Goal: Transaction & Acquisition: Book appointment/travel/reservation

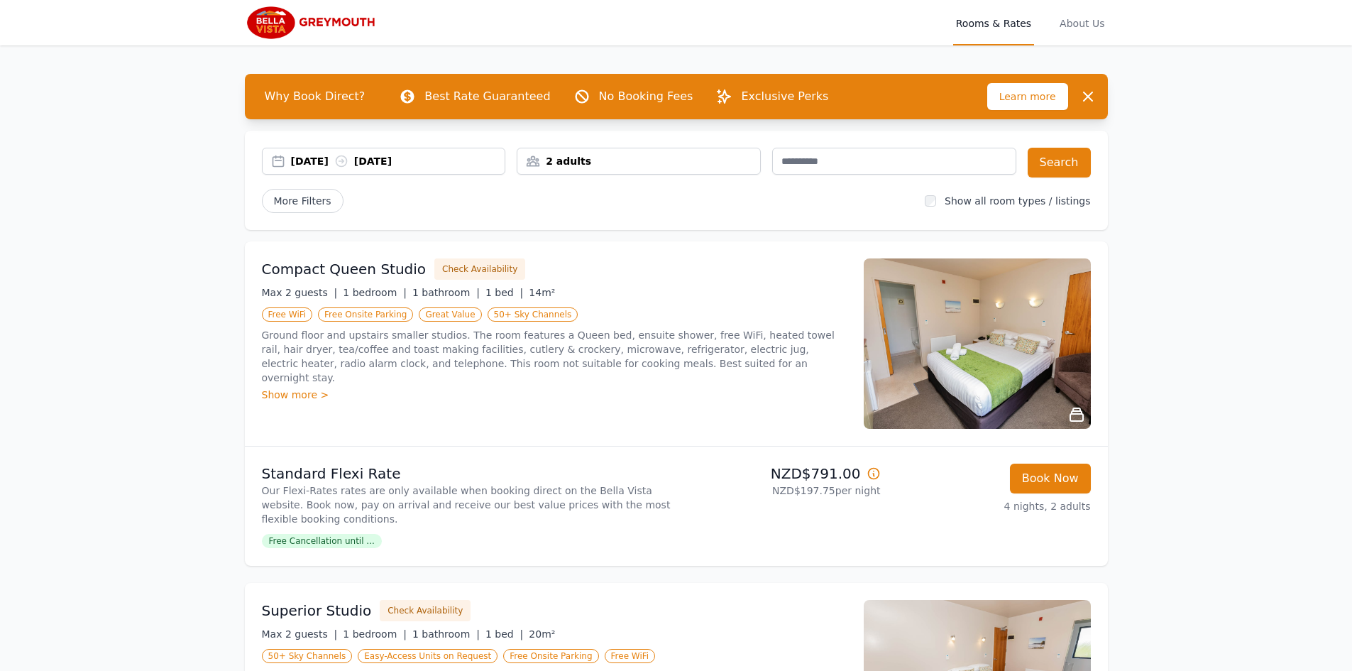
drag, startPoint x: 409, startPoint y: 268, endPoint x: 229, endPoint y: 269, distance: 180.3
click at [457, 270] on button "Check Availability" at bounding box center [479, 268] width 91 height 21
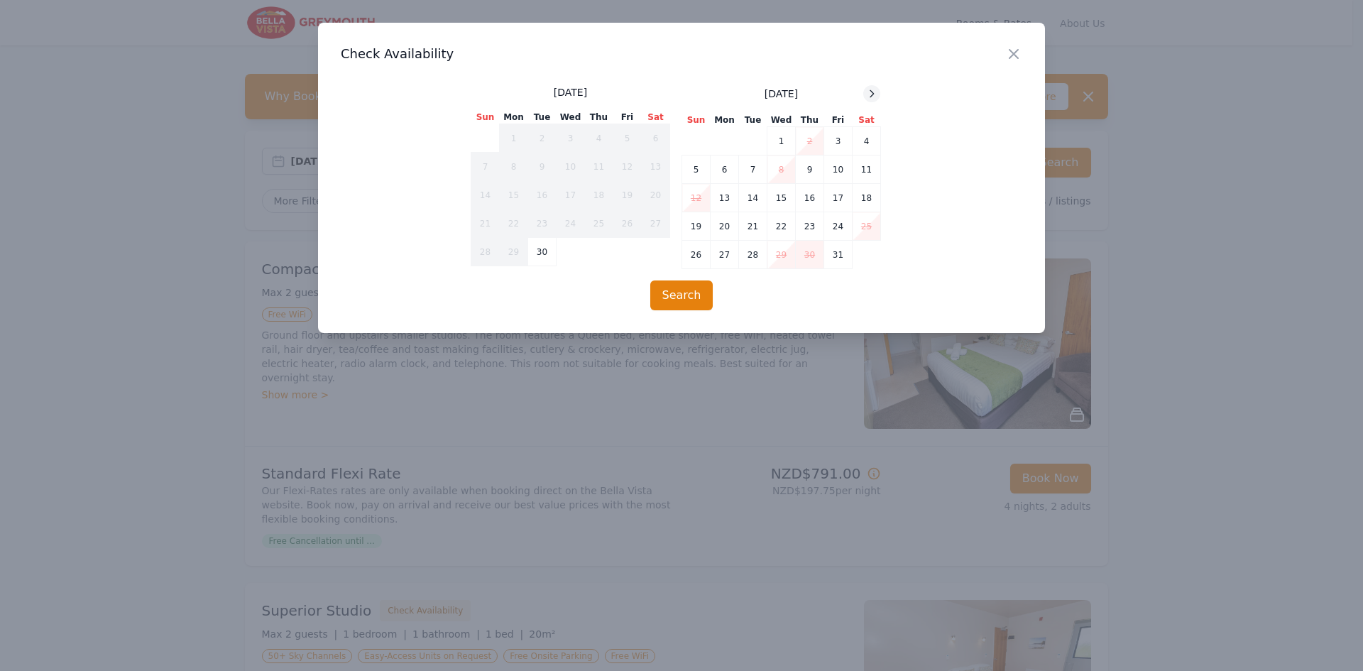
click at [869, 94] on icon at bounding box center [871, 93] width 11 height 11
click at [870, 94] on icon at bounding box center [871, 93] width 11 height 11
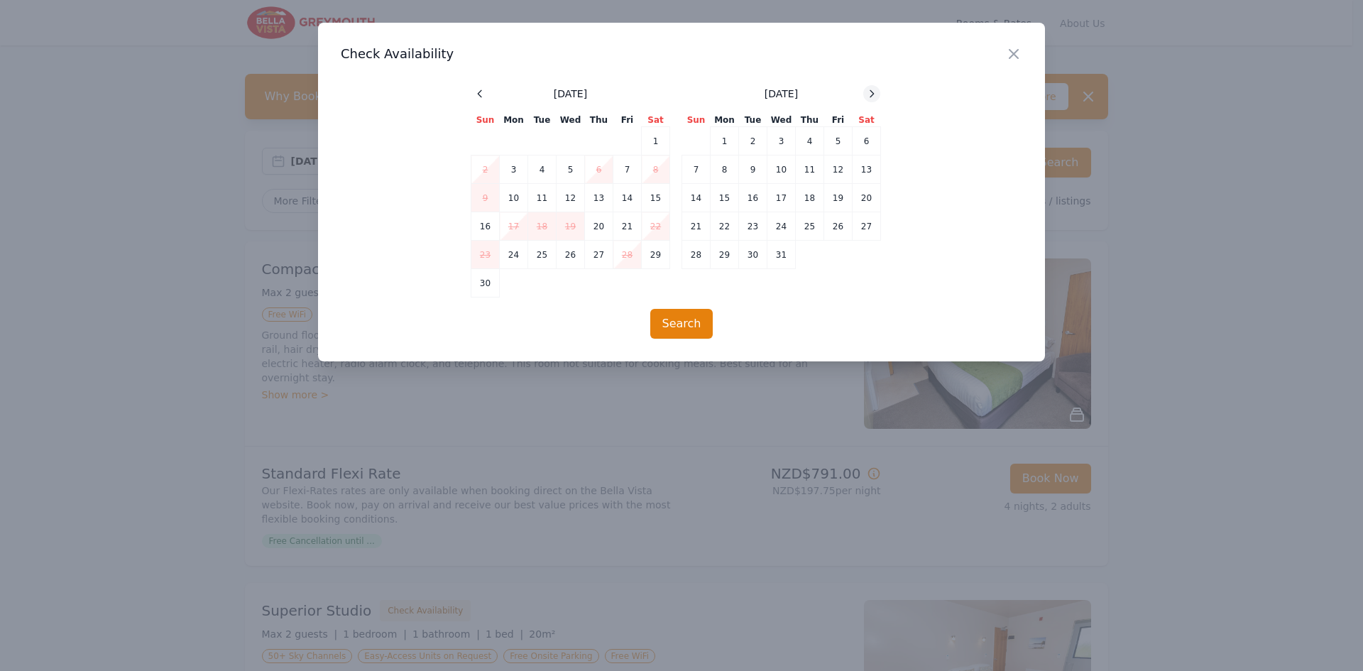
click at [870, 94] on icon at bounding box center [871, 93] width 11 height 11
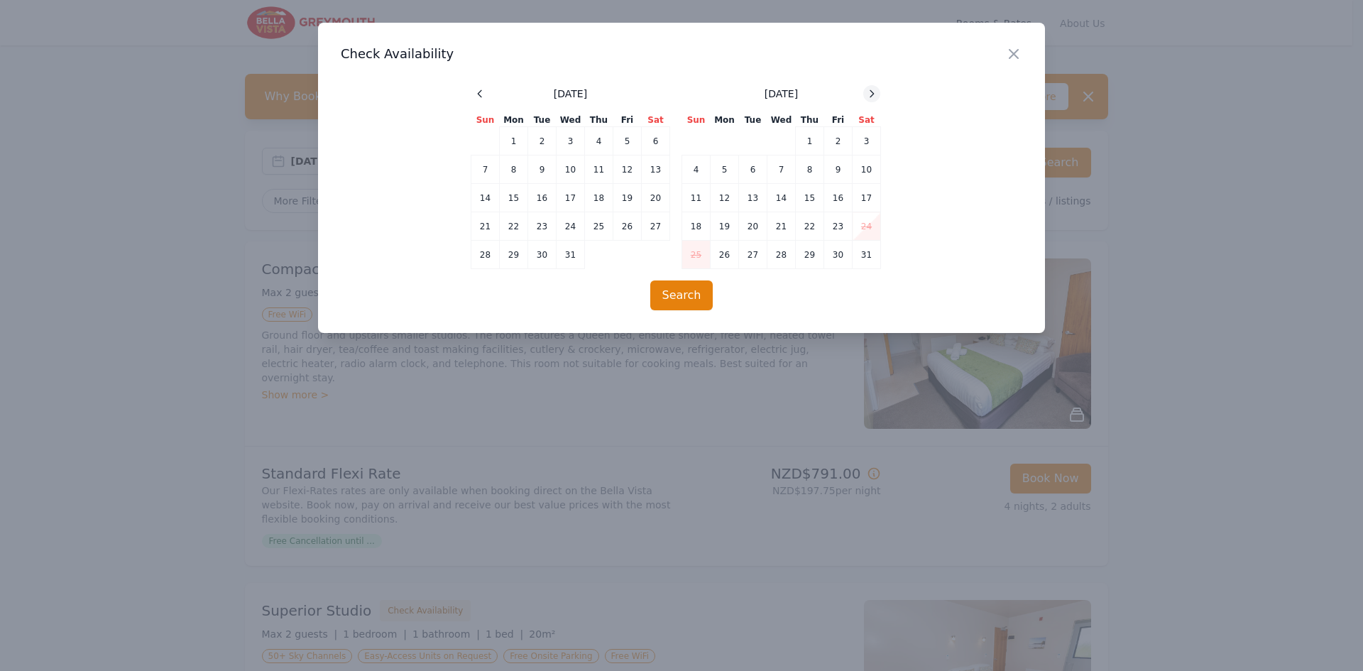
click at [870, 94] on icon at bounding box center [871, 93] width 11 height 11
click at [507, 230] on td "23" at bounding box center [514, 226] width 28 height 28
click at [515, 225] on td "23" at bounding box center [514, 226] width 28 height 28
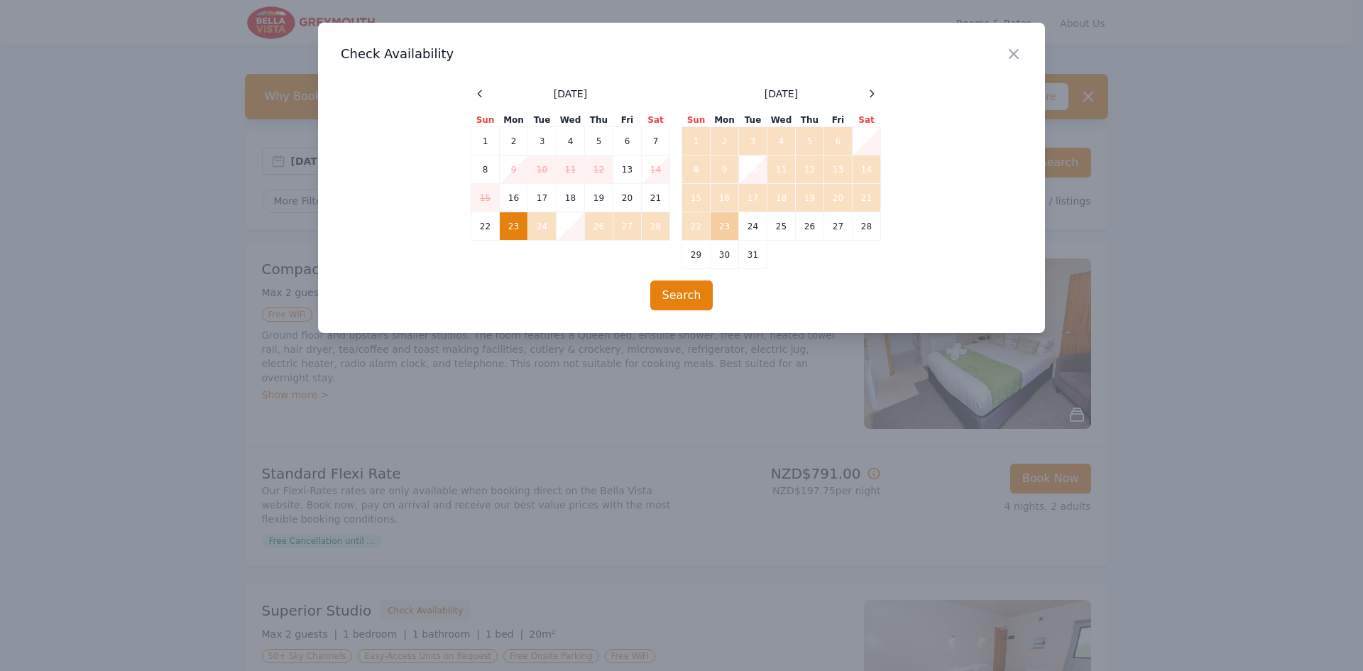
click at [726, 225] on td "23" at bounding box center [725, 226] width 28 height 28
click at [727, 224] on td "23" at bounding box center [725, 226] width 28 height 28
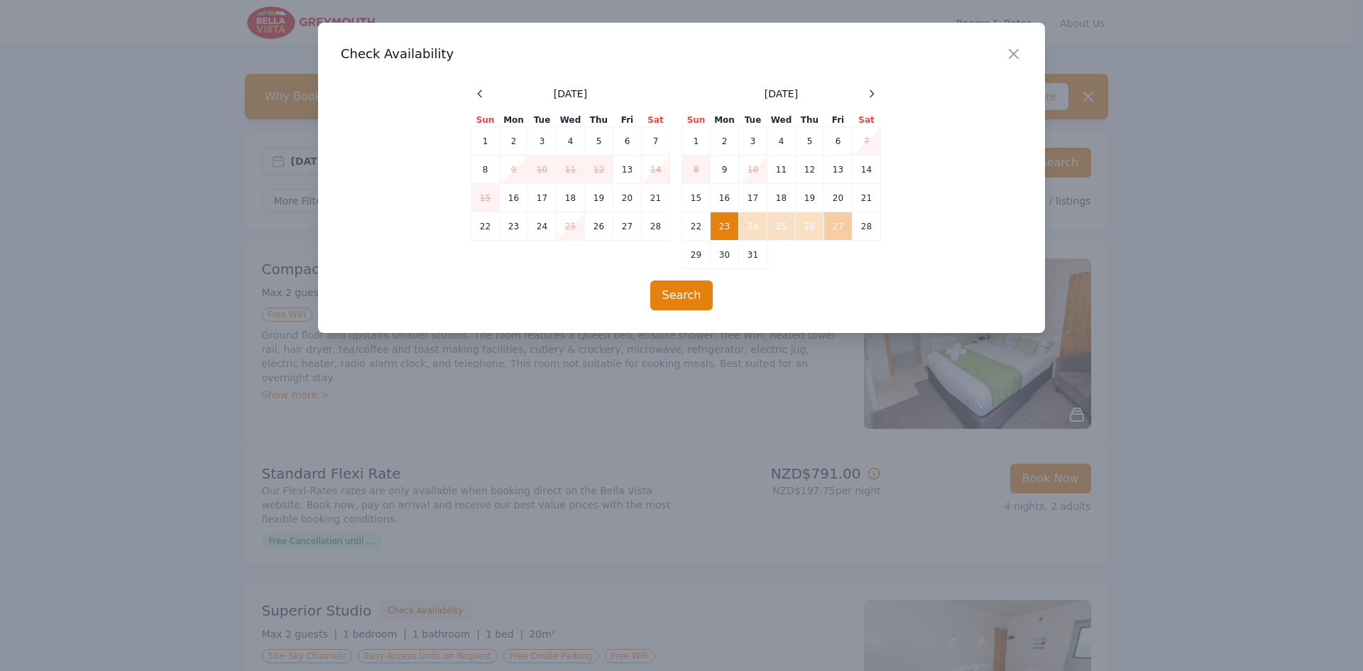
click at [829, 227] on td "27" at bounding box center [838, 226] width 28 height 28
click at [689, 296] on button "Search" at bounding box center [681, 295] width 63 height 30
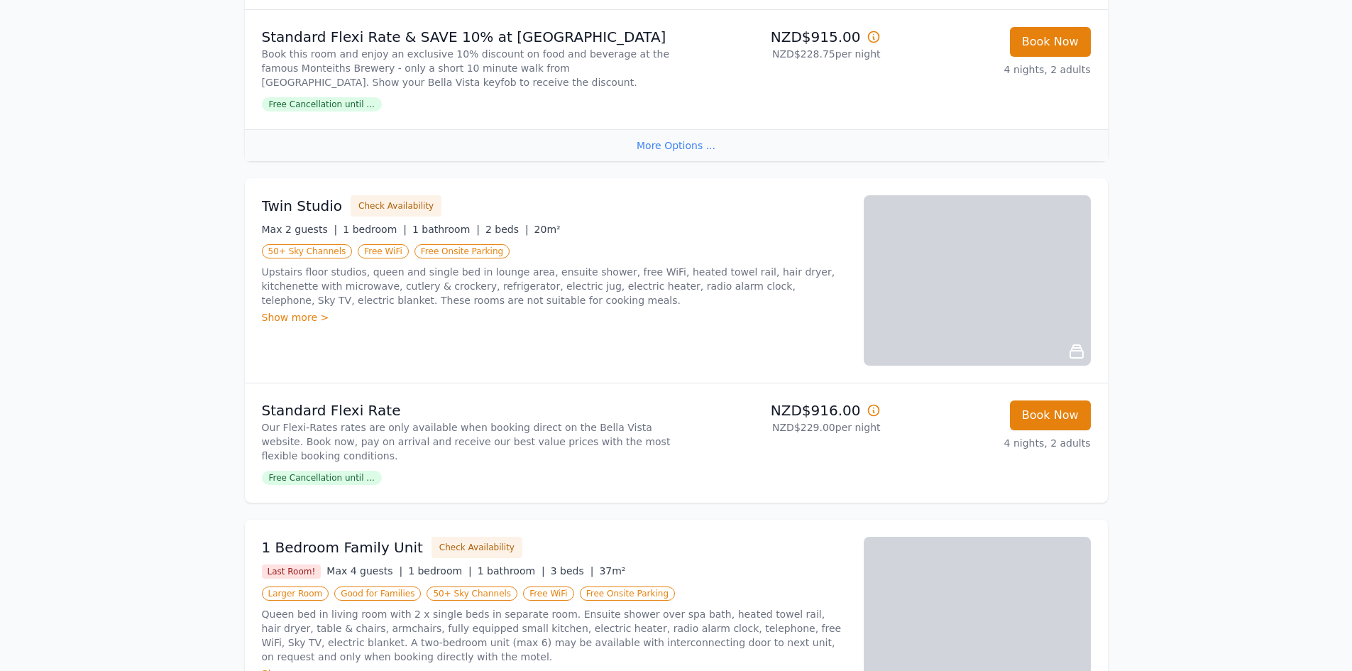
scroll to position [923, 0]
